Goal: Task Accomplishment & Management: Complete application form

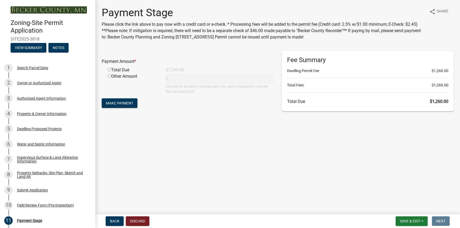
click at [109, 69] on input "radio" at bounding box center [109, 69] width 3 height 3
radio input "true"
type input "1260"
click at [125, 101] on span "Make Payment" at bounding box center [119, 103] width 27 height 4
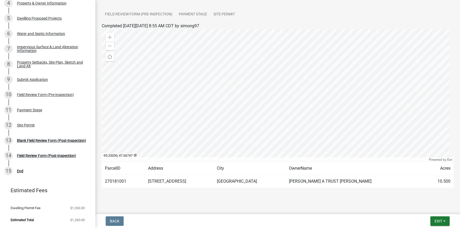
scroll to position [15, 0]
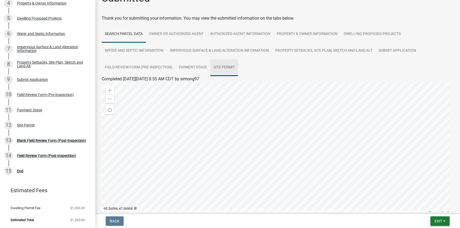
click at [222, 65] on link "Site Permit" at bounding box center [224, 67] width 28 height 17
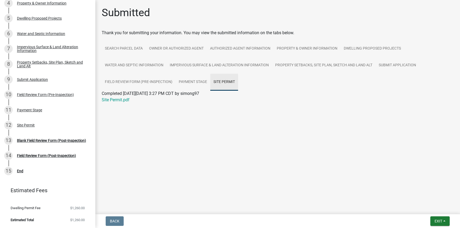
scroll to position [0, 0]
click at [116, 100] on link "Site Permit.pdf" at bounding box center [116, 99] width 28 height 5
